Goal: Task Accomplishment & Management: Use online tool/utility

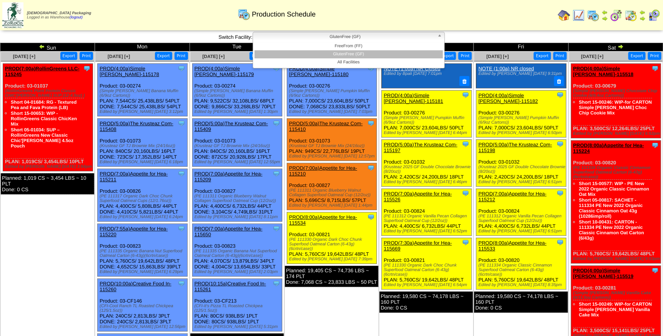
click at [337, 38] on span "GlutenFree (GF)" at bounding box center [345, 36] width 178 height 9
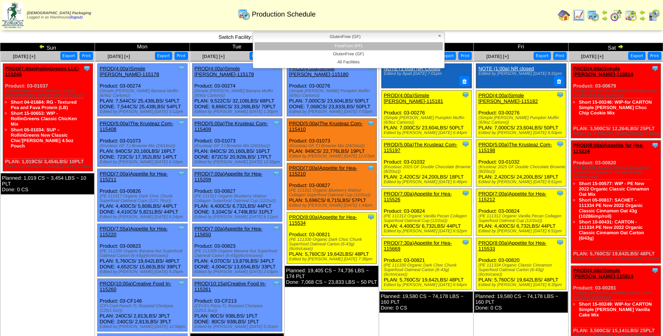
click at [342, 47] on li "FreeFrom (FF)" at bounding box center [348, 46] width 188 height 8
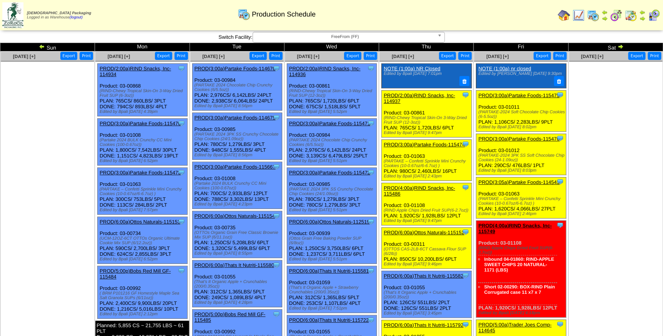
click at [514, 96] on link "PROD(3:00a)Partake Foods-115475" at bounding box center [518, 96] width 81 height 6
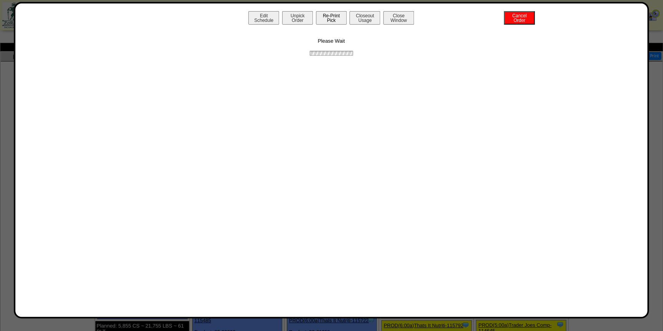
click at [332, 18] on button "Re-Print Pick" at bounding box center [331, 17] width 31 height 13
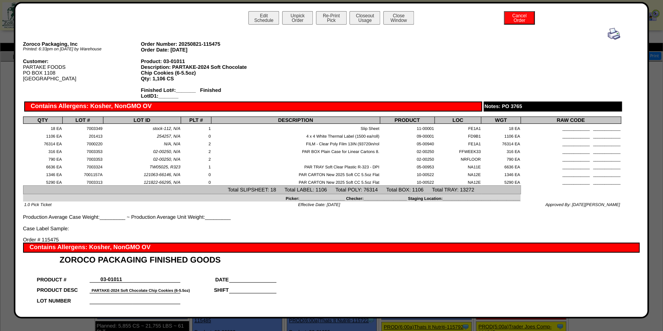
click at [608, 32] on img at bounding box center [614, 34] width 12 height 12
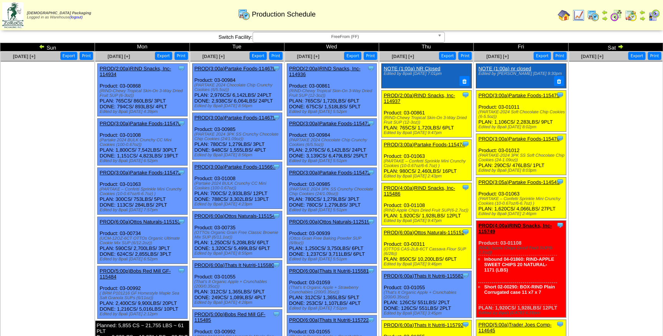
click at [518, 138] on link "PROD(3:00a)Partake Foods-115476" at bounding box center [518, 139] width 81 height 6
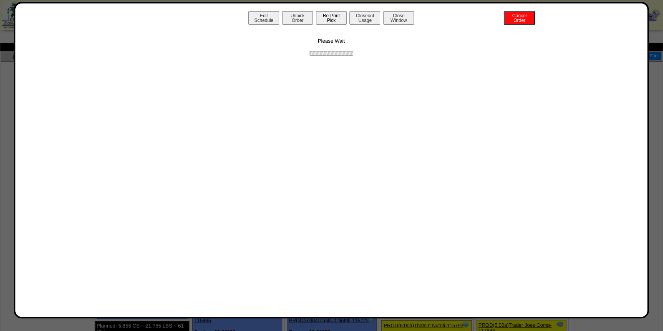
click at [334, 20] on button "Re-Print Pick" at bounding box center [331, 17] width 31 height 13
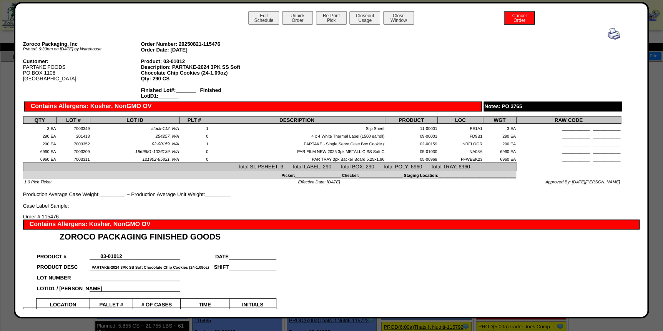
click at [611, 36] on img at bounding box center [614, 34] width 12 height 12
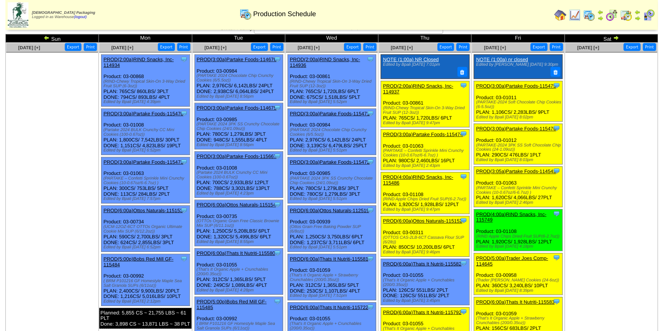
scroll to position [35, 0]
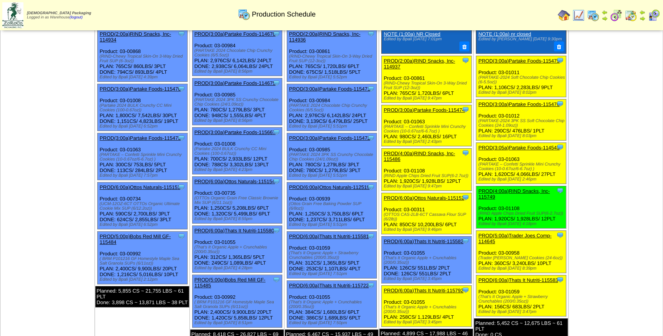
click at [527, 146] on link "PROD(3:05a)Partake Foods-114543" at bounding box center [518, 148] width 81 height 6
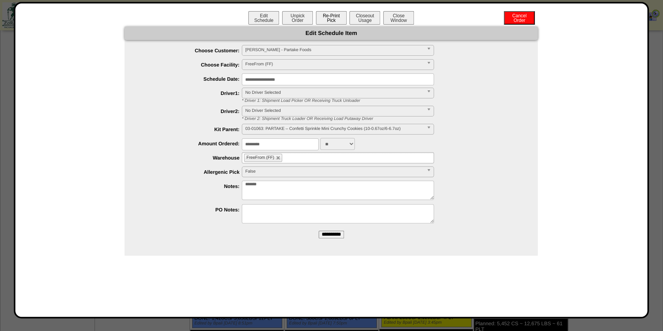
click at [343, 20] on button "Re-Print Pick" at bounding box center [331, 17] width 31 height 13
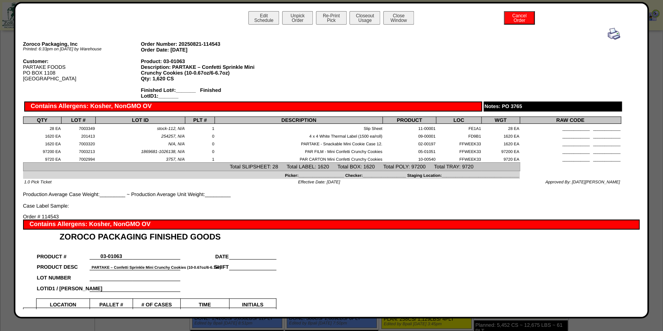
click at [610, 37] on img at bounding box center [614, 34] width 12 height 12
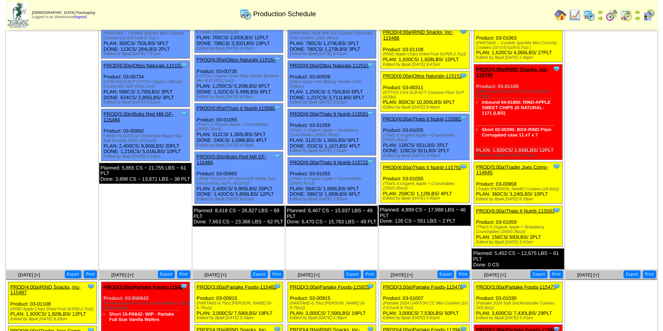
scroll to position [209, 0]
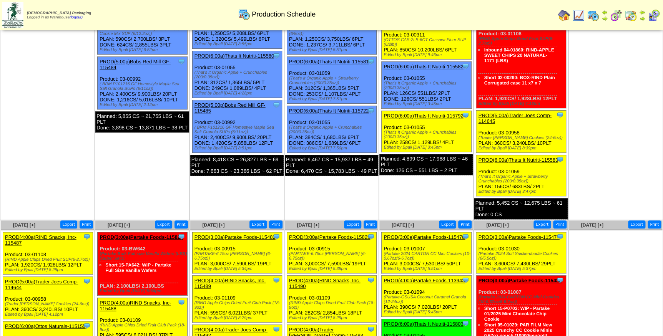
click at [524, 116] on link "PROD(5:00a)Trader Joes Comp-114645" at bounding box center [514, 119] width 73 height 12
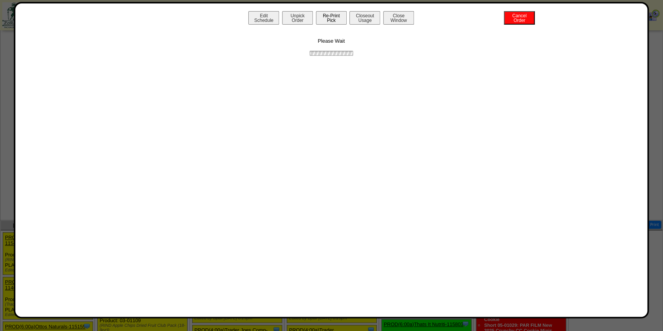
click at [331, 19] on button "Re-Print Pick" at bounding box center [331, 17] width 31 height 13
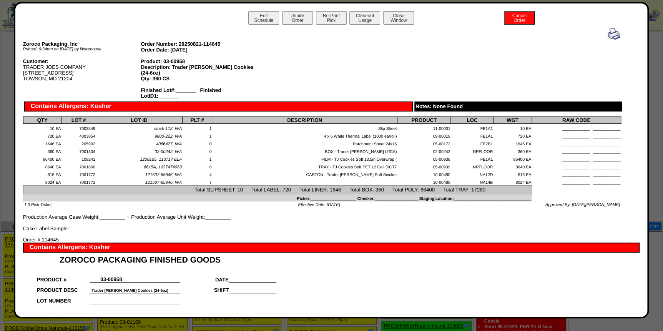
click at [611, 34] on img at bounding box center [614, 34] width 12 height 12
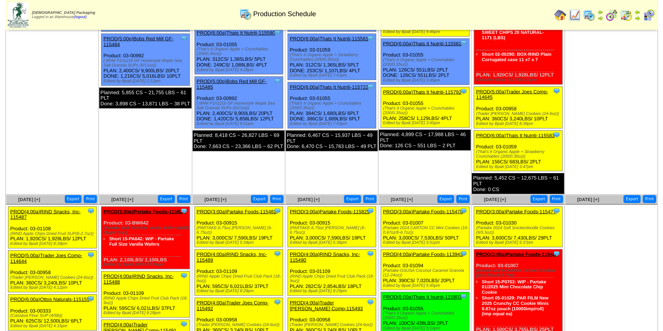
scroll to position [244, 0]
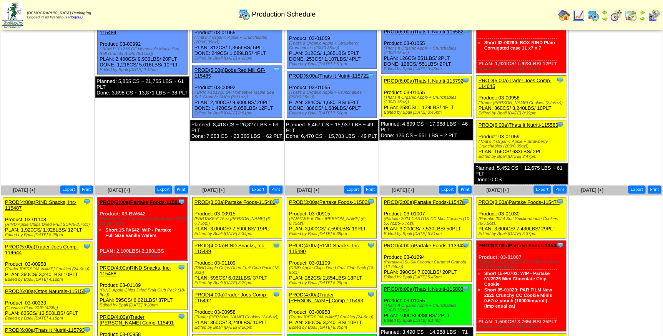
click at [518, 124] on link "PROD(6:00a)Thats It Nutriti-115583" at bounding box center [518, 125] width 80 height 6
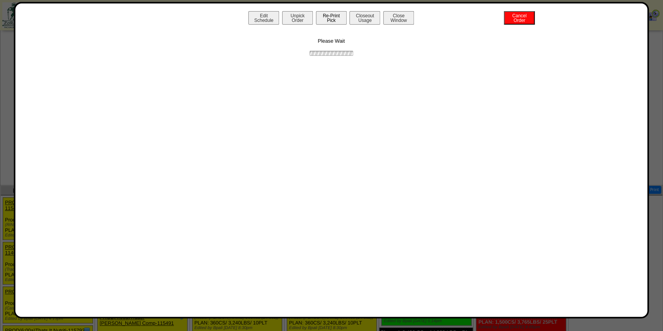
click at [330, 20] on button "Re-Print Pick" at bounding box center [331, 17] width 31 height 13
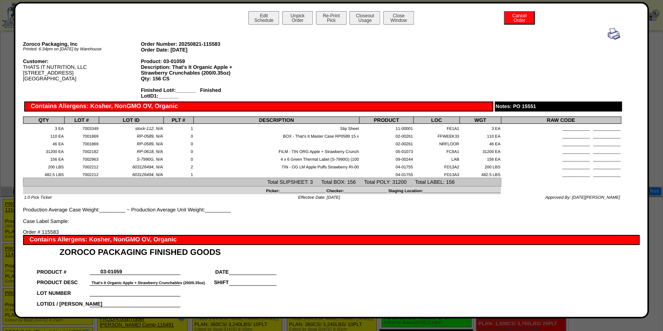
click at [609, 34] on img at bounding box center [614, 34] width 12 height 12
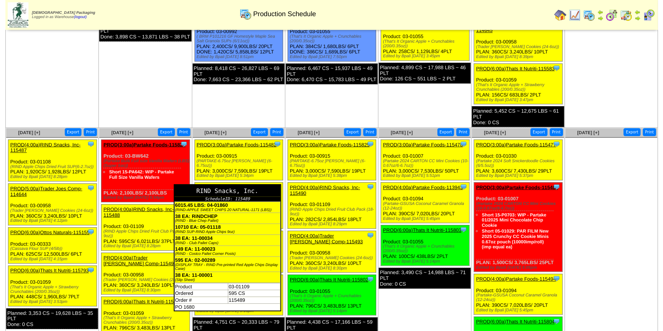
scroll to position [349, 0]
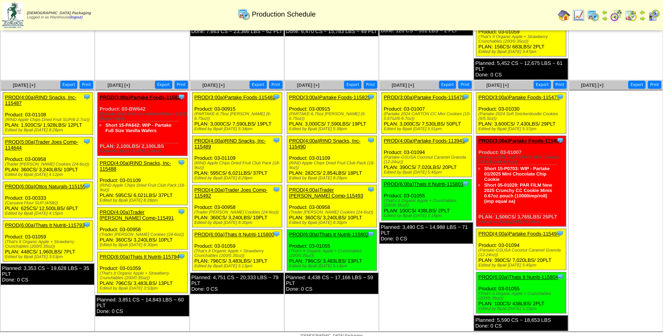
click at [42, 95] on link "PROD(4:00a)RIND Snacks, Inc-115487" at bounding box center [40, 101] width 71 height 12
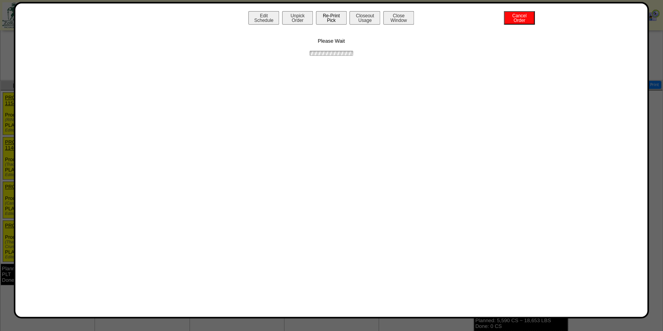
click at [334, 15] on button "Re-Print Pick" at bounding box center [331, 17] width 31 height 13
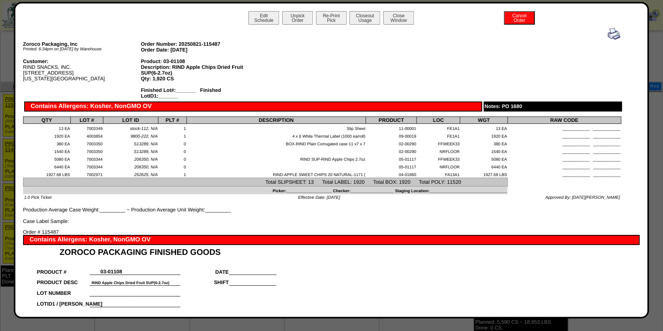
click at [608, 31] on img at bounding box center [614, 34] width 12 height 12
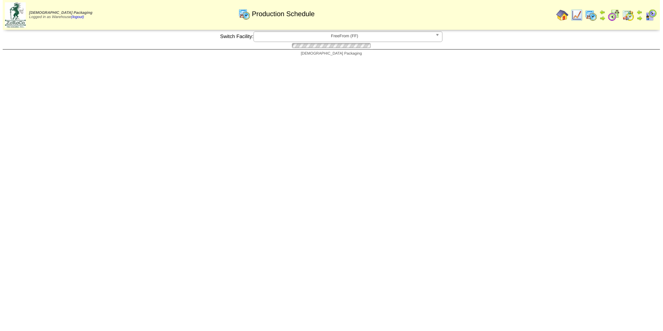
scroll to position [349, 0]
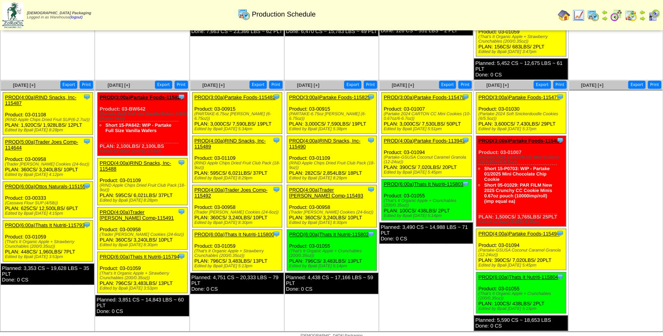
click at [54, 139] on link "PROD(5:00a)Trader Joes Comp-114644" at bounding box center [41, 145] width 73 height 12
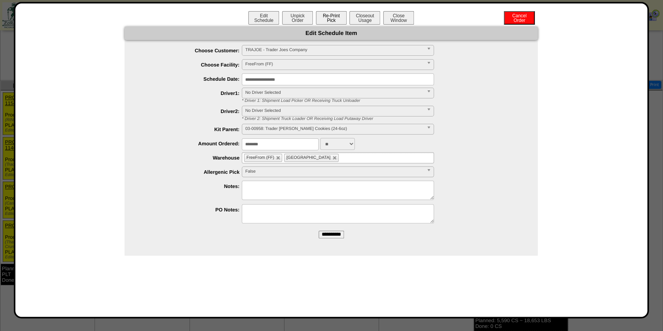
click at [337, 21] on button "Re-Print Pick" at bounding box center [331, 17] width 31 height 13
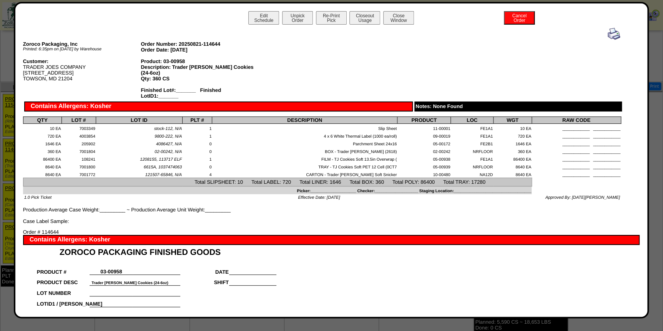
click at [608, 36] on img at bounding box center [614, 34] width 12 height 12
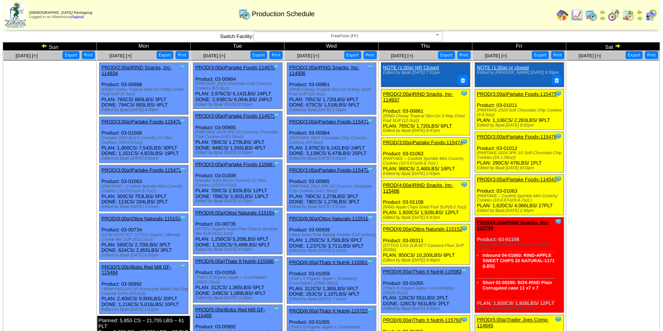
scroll to position [349, 0]
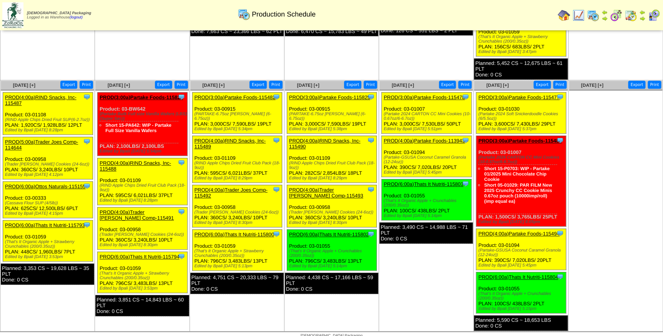
click at [40, 184] on link "PROD(6:00a)Ottos Naturals-115155" at bounding box center [45, 187] width 81 height 6
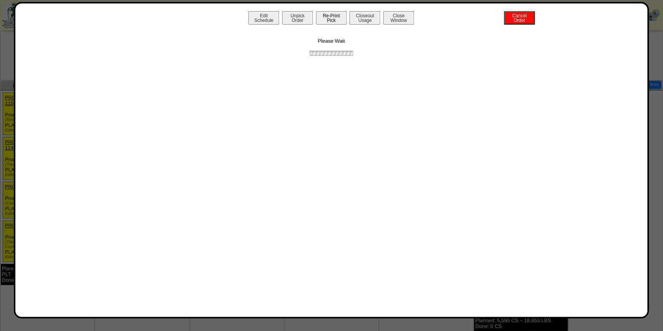
click at [332, 21] on button "Re-Print Pick" at bounding box center [331, 17] width 31 height 13
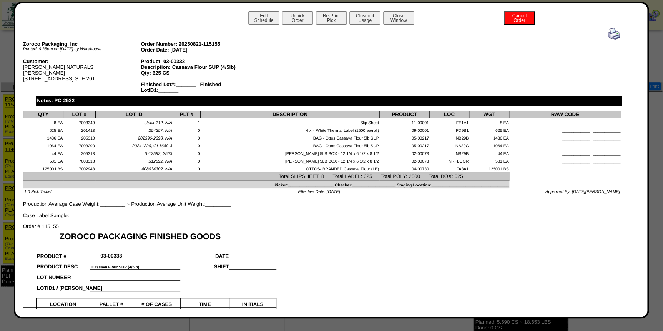
click at [608, 32] on img at bounding box center [614, 34] width 12 height 12
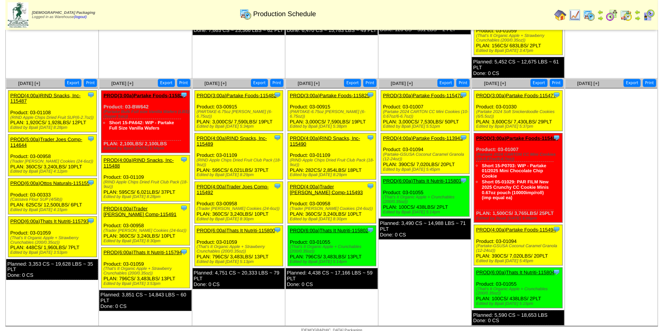
scroll to position [352, 0]
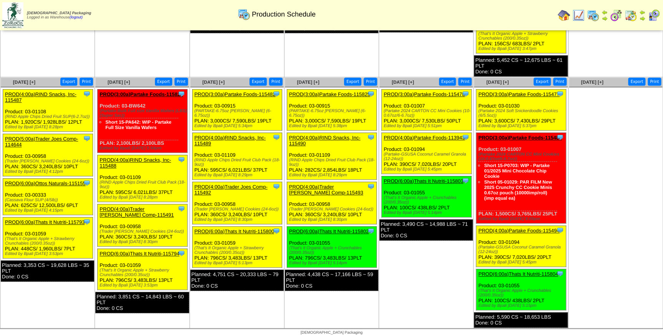
click at [49, 219] on link "PROD(6:00a)Thats It Nutriti-115793" at bounding box center [45, 222] width 80 height 6
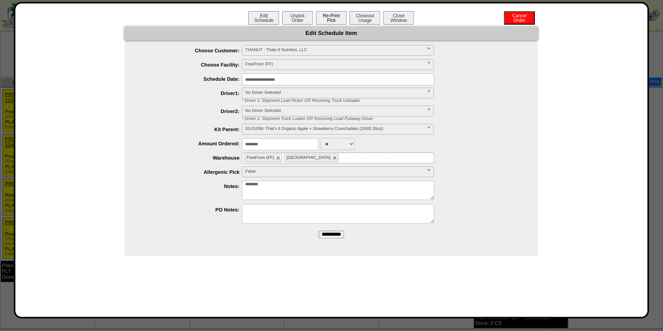
click at [333, 19] on button "Re-Print Pick" at bounding box center [331, 17] width 31 height 13
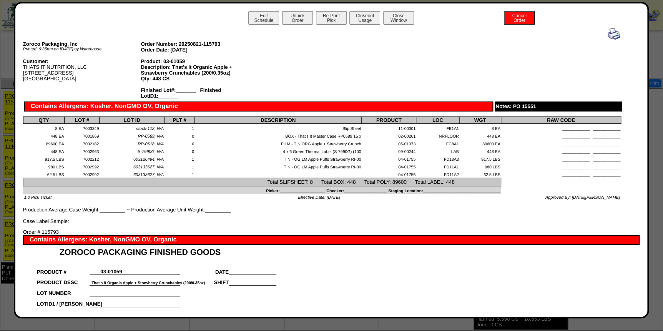
click at [608, 32] on img at bounding box center [614, 34] width 12 height 12
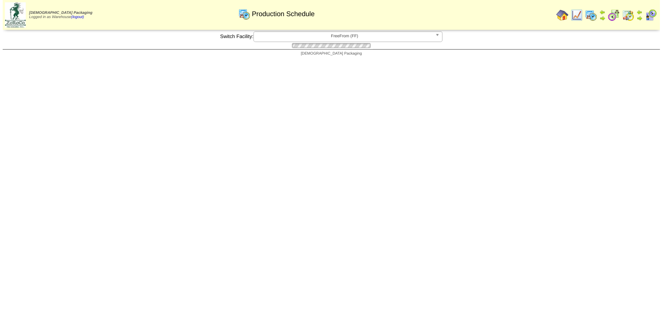
scroll to position [352, 0]
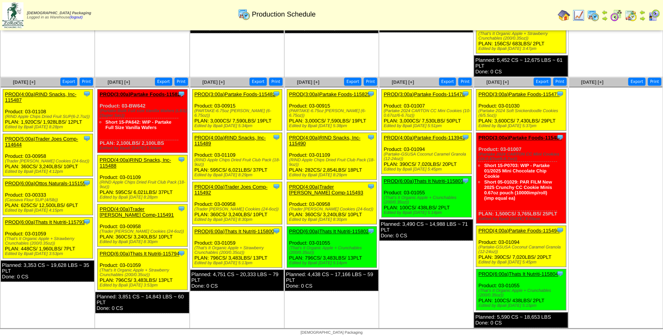
click at [141, 158] on link "PROD(4:00a)RIND Snacks, Inc-115488" at bounding box center [135, 163] width 71 height 12
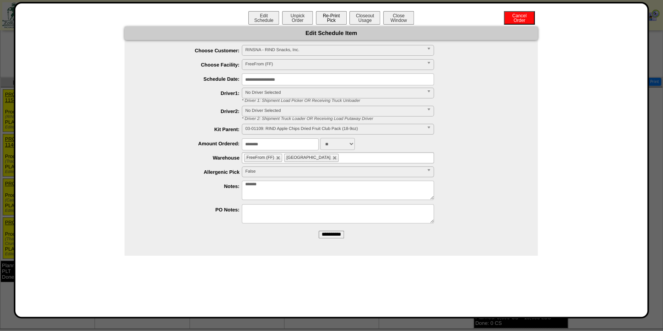
click at [328, 18] on button "Re-Print Pick" at bounding box center [331, 17] width 31 height 13
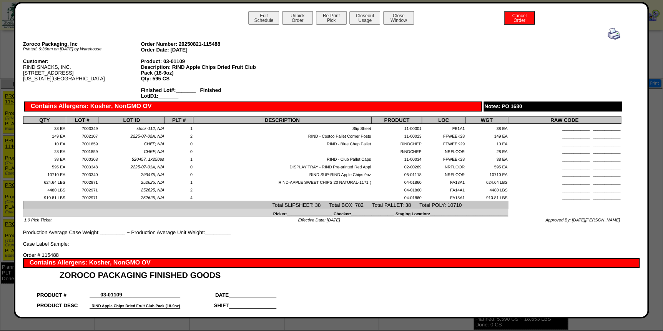
click at [610, 33] on img at bounding box center [614, 34] width 12 height 12
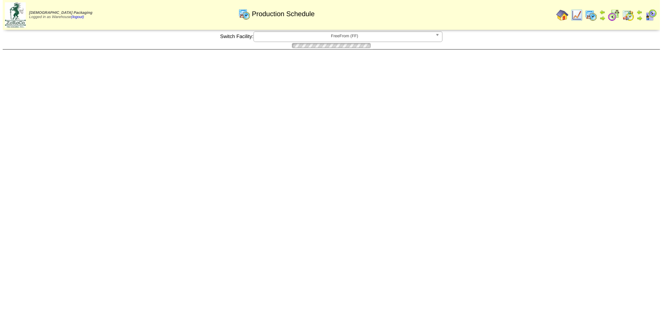
scroll to position [352, 0]
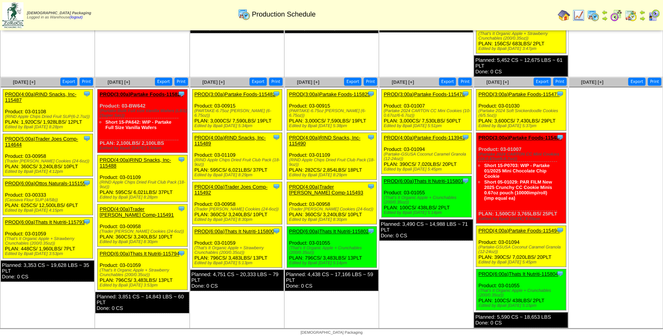
click at [145, 207] on link "PROD(4:00a)Trader [PERSON_NAME] Comp-115491" at bounding box center [137, 212] width 74 height 12
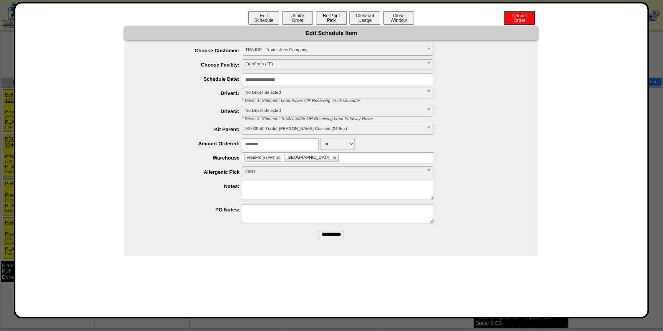
click at [328, 20] on button "Re-Print Pick" at bounding box center [331, 17] width 31 height 13
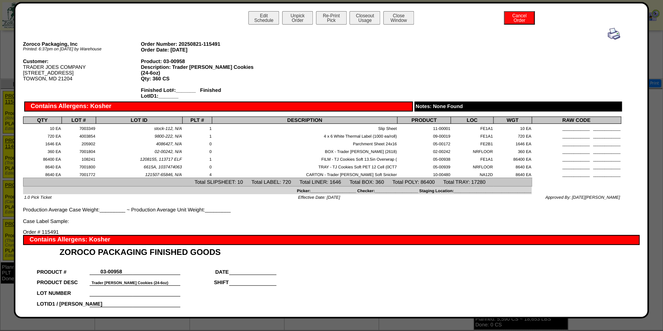
click at [613, 33] on img at bounding box center [614, 34] width 12 height 12
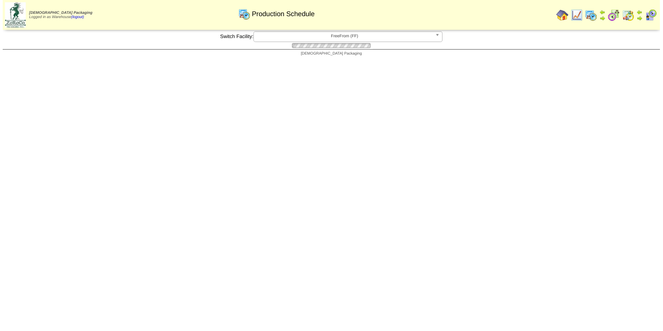
scroll to position [295, 0]
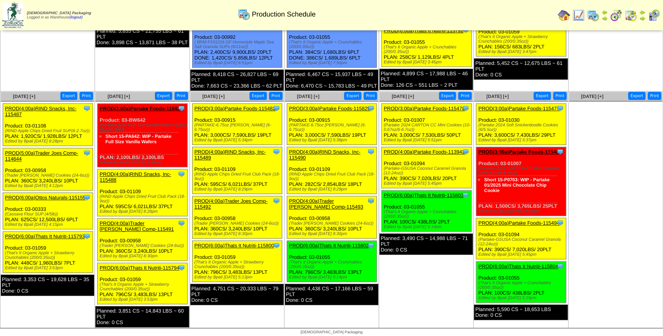
click at [126, 265] on link "PROD(6:00a)Thats It Nutriti-115794" at bounding box center [140, 268] width 80 height 6
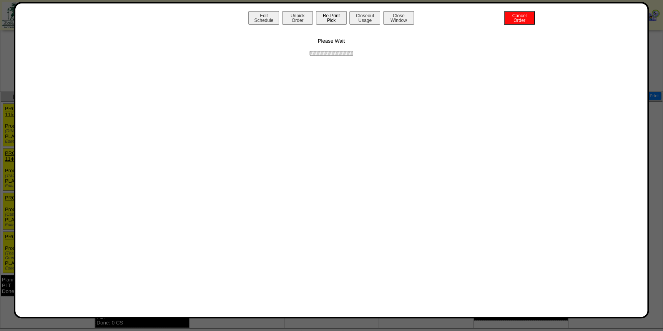
click at [338, 19] on button "Re-Print Pick" at bounding box center [331, 17] width 31 height 13
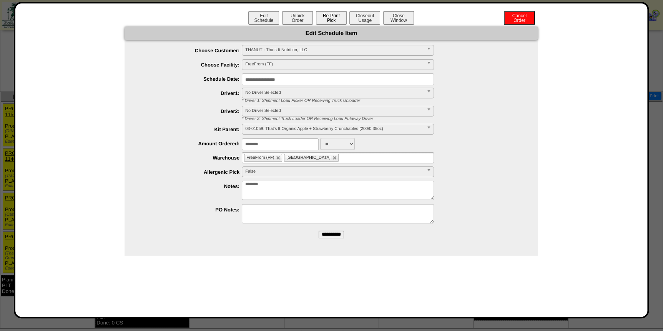
click at [335, 21] on button "Re-Print Pick" at bounding box center [331, 17] width 31 height 13
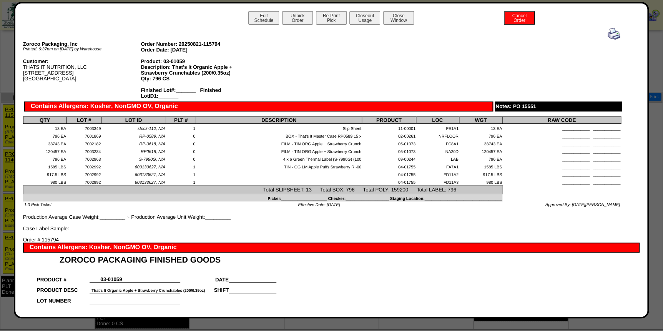
click at [608, 35] on img at bounding box center [614, 34] width 12 height 12
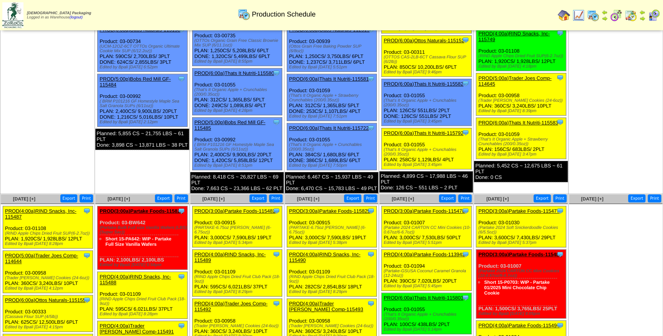
scroll to position [279, 0]
